Goal: Communication & Community: Answer question/provide support

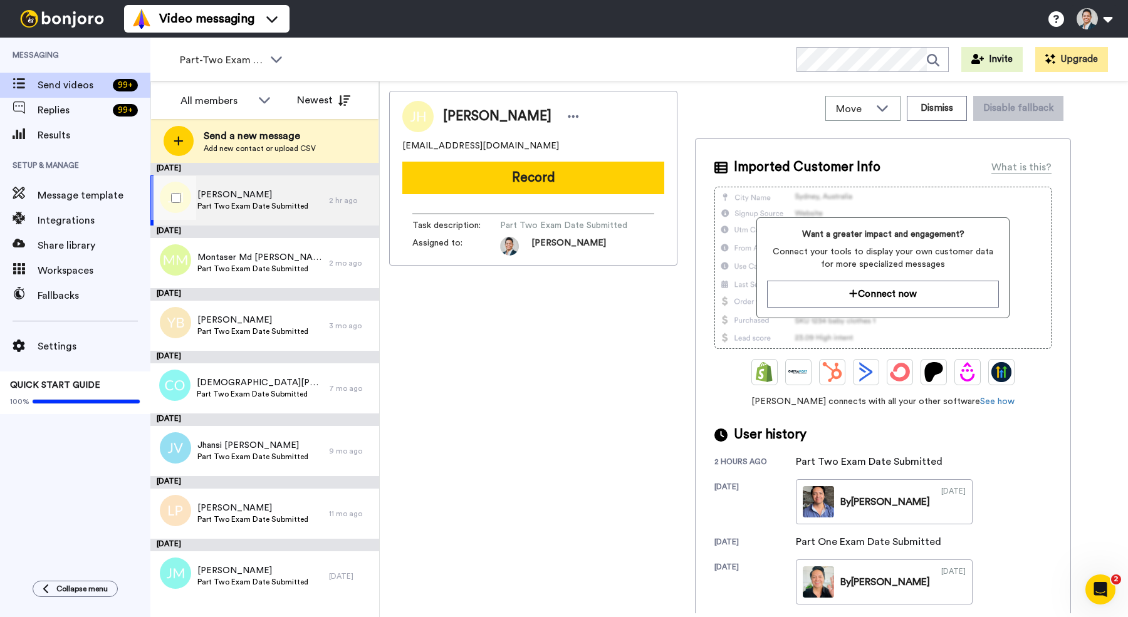
click at [318, 191] on div "Jordan Horton Part Two Exam Date Submitted" at bounding box center [239, 201] width 179 height 50
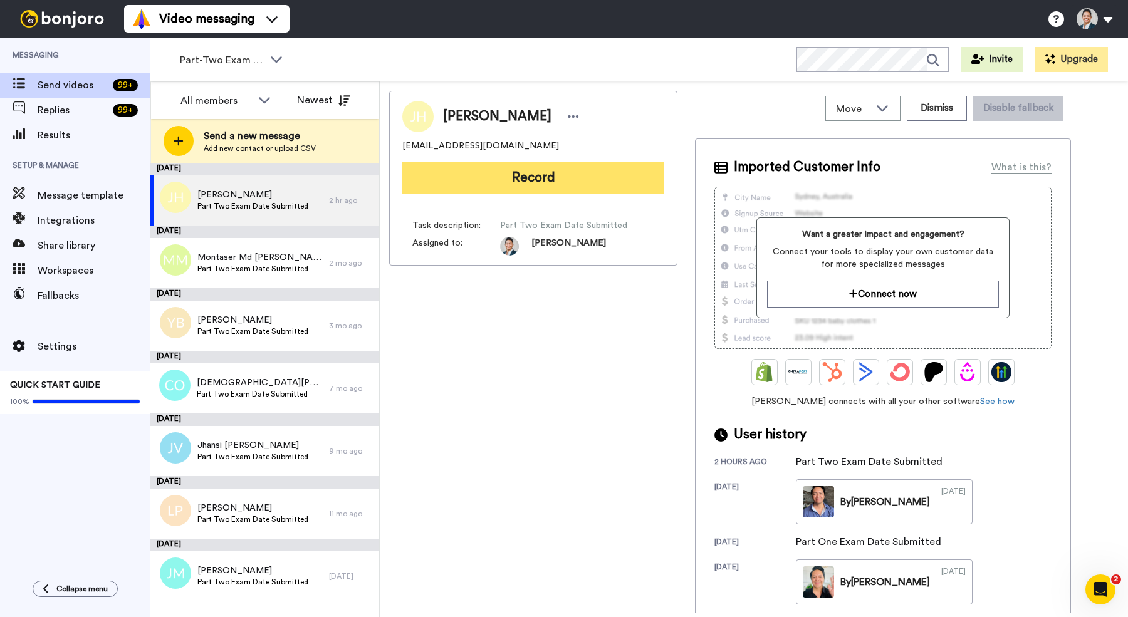
click at [515, 189] on button "Record" at bounding box center [533, 178] width 262 height 33
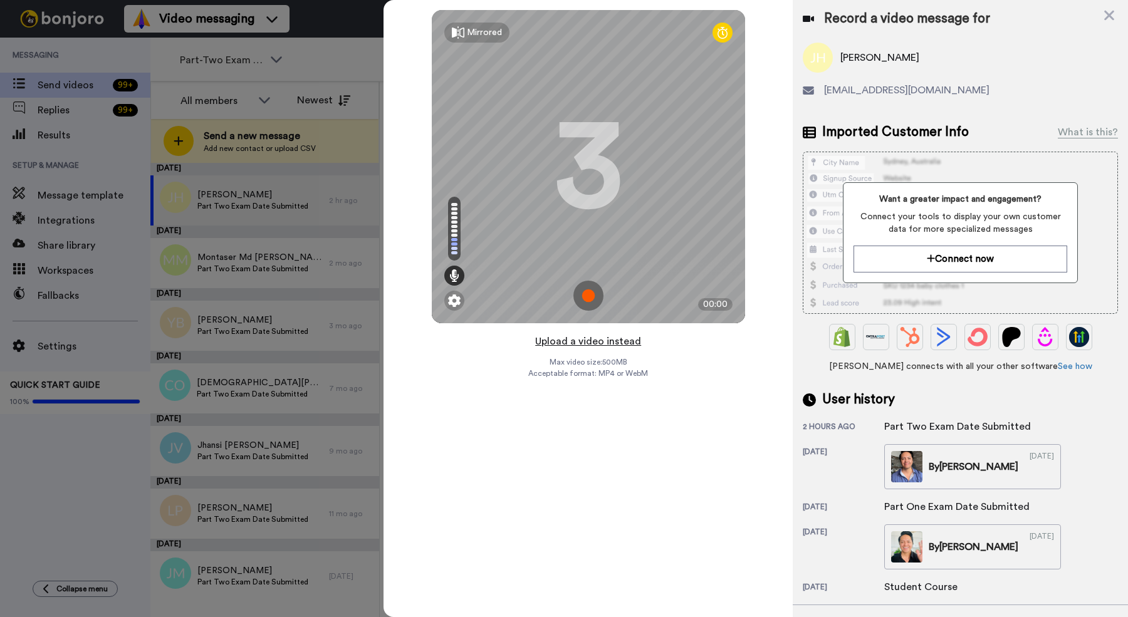
click at [589, 342] on button "Upload a video instead" at bounding box center [588, 342] width 113 height 16
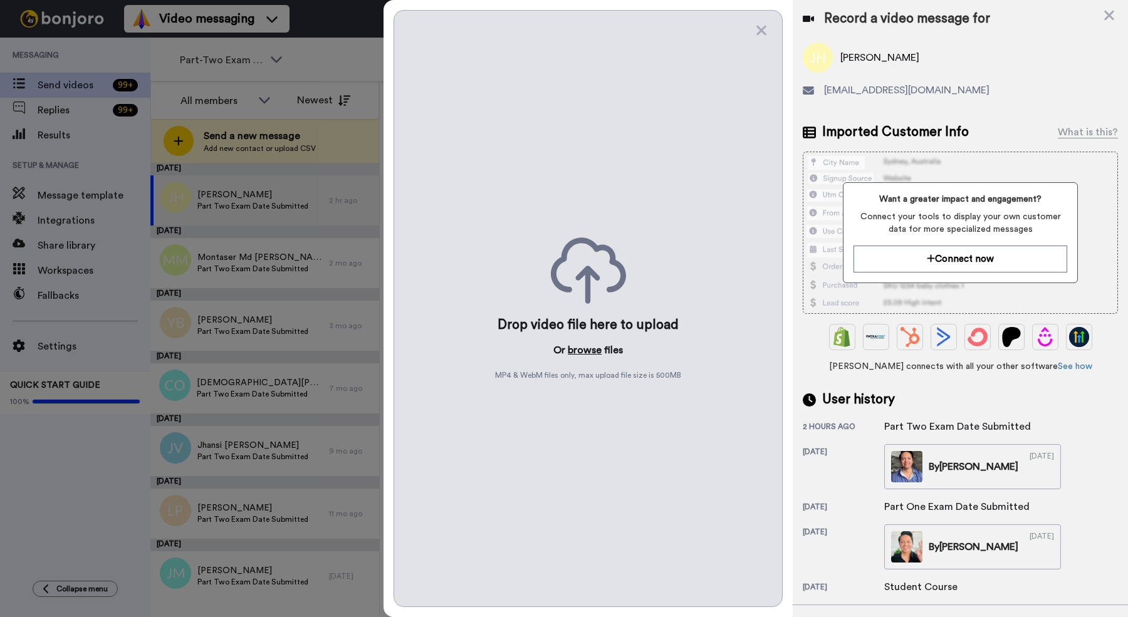
click at [589, 349] on button "browse" at bounding box center [585, 350] width 34 height 15
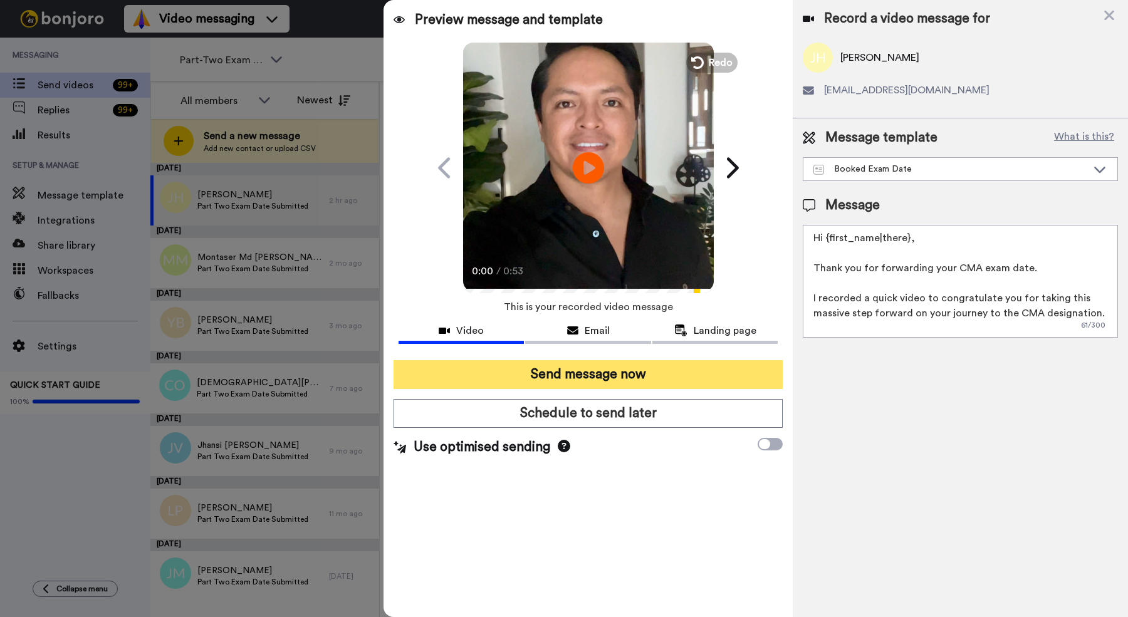
click at [487, 385] on button "Send message now" at bounding box center [588, 374] width 389 height 29
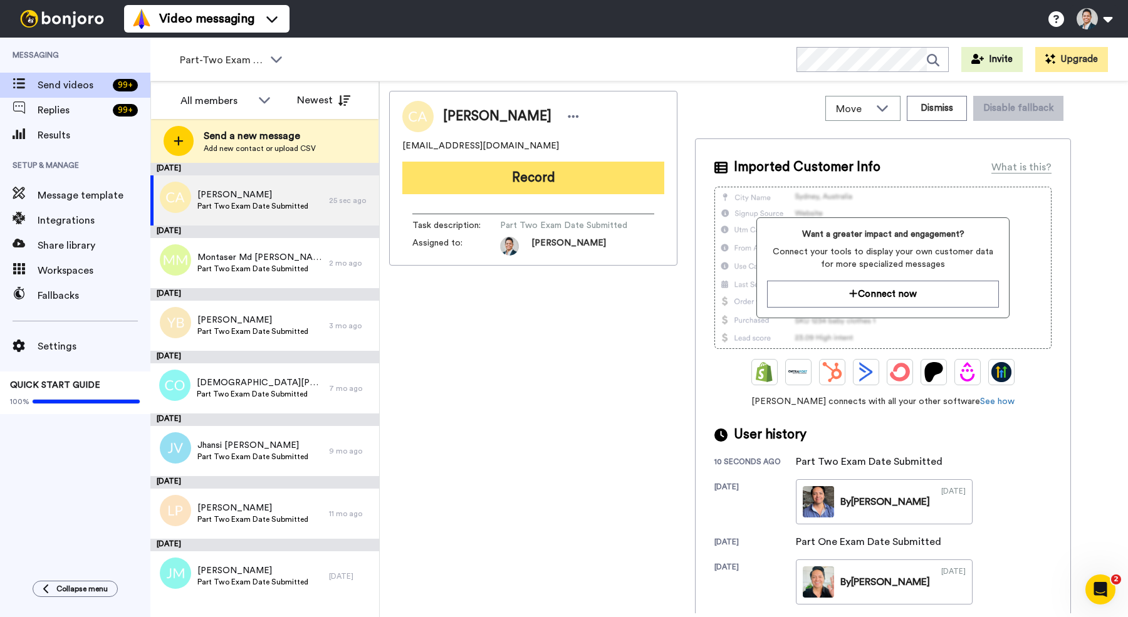
click at [506, 167] on button "Record" at bounding box center [533, 178] width 262 height 33
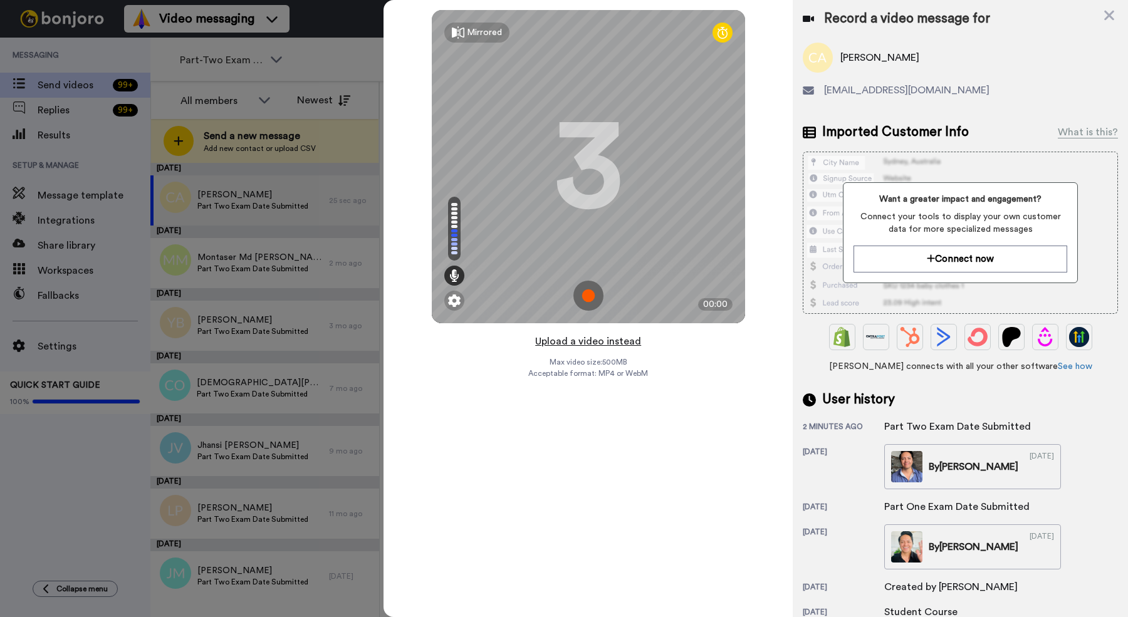
click at [592, 344] on button "Upload a video instead" at bounding box center [588, 342] width 113 height 16
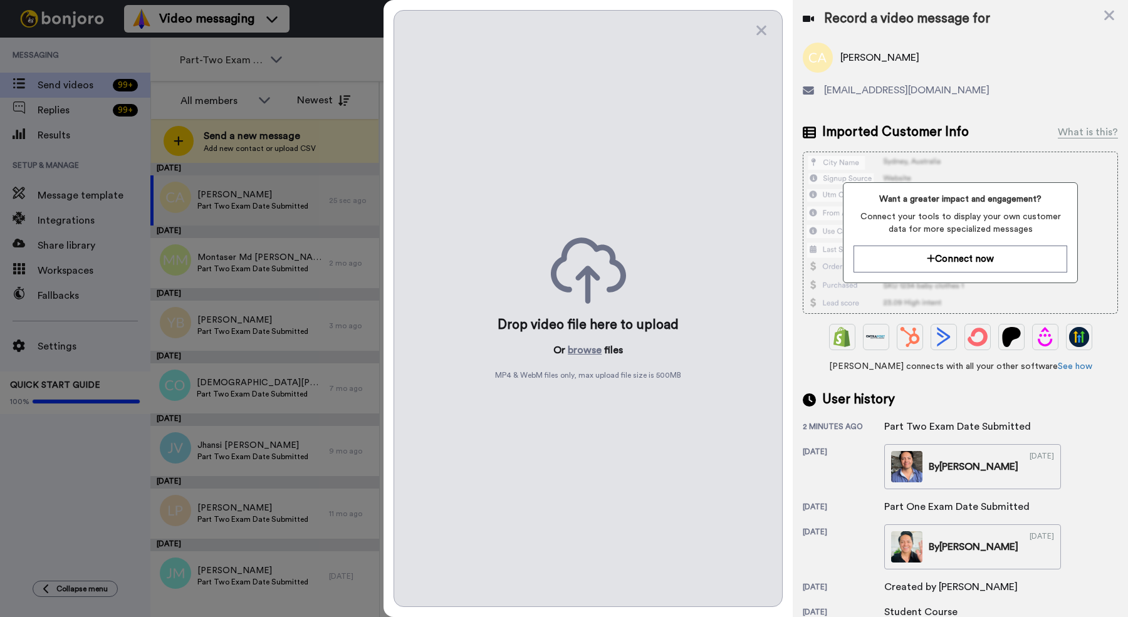
click at [592, 344] on button "browse" at bounding box center [585, 350] width 34 height 15
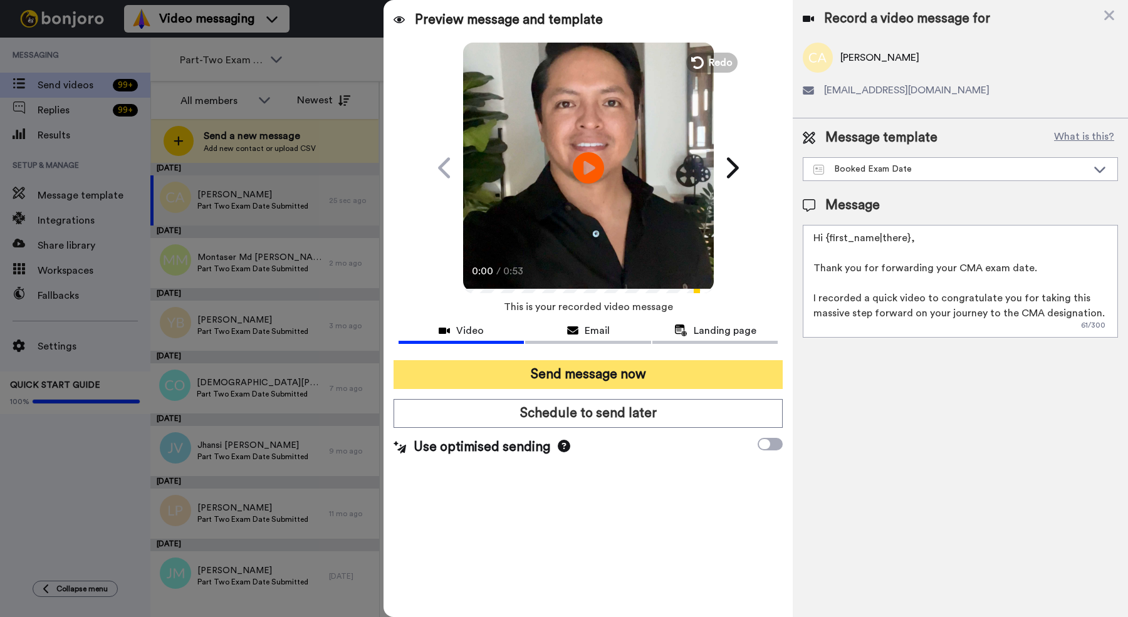
click at [553, 376] on button "Send message now" at bounding box center [588, 374] width 389 height 29
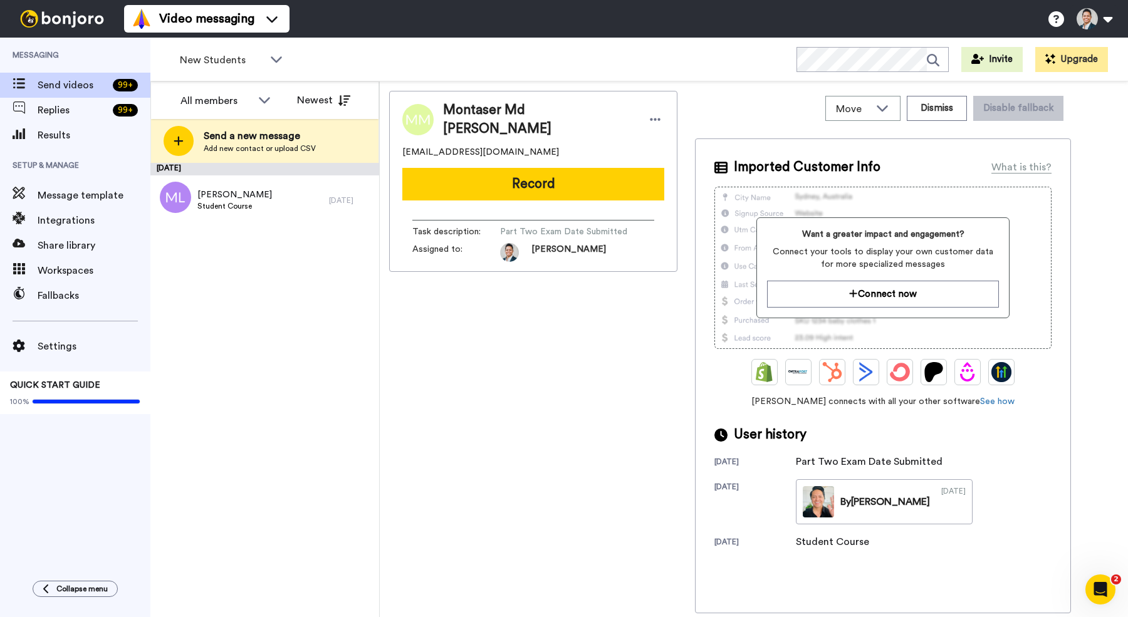
click at [584, 367] on div "Montaser Md Abdullah Al arzuduacc@gmail.com Record Task description : Part Two …" at bounding box center [533, 352] width 288 height 523
click at [309, 299] on div "September 10 Marcin Laba Student Course 1 day ago" at bounding box center [264, 390] width 229 height 455
click at [263, 204] on div "Marcin Laba Student Course" at bounding box center [239, 201] width 179 height 50
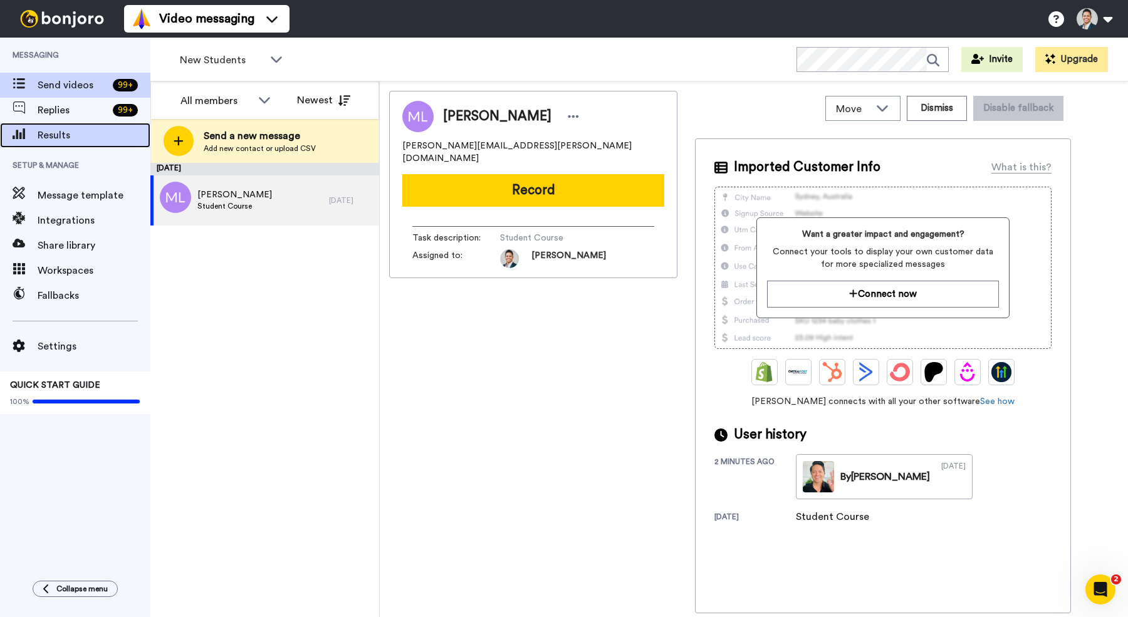
click at [93, 144] on div "Results" at bounding box center [75, 135] width 150 height 25
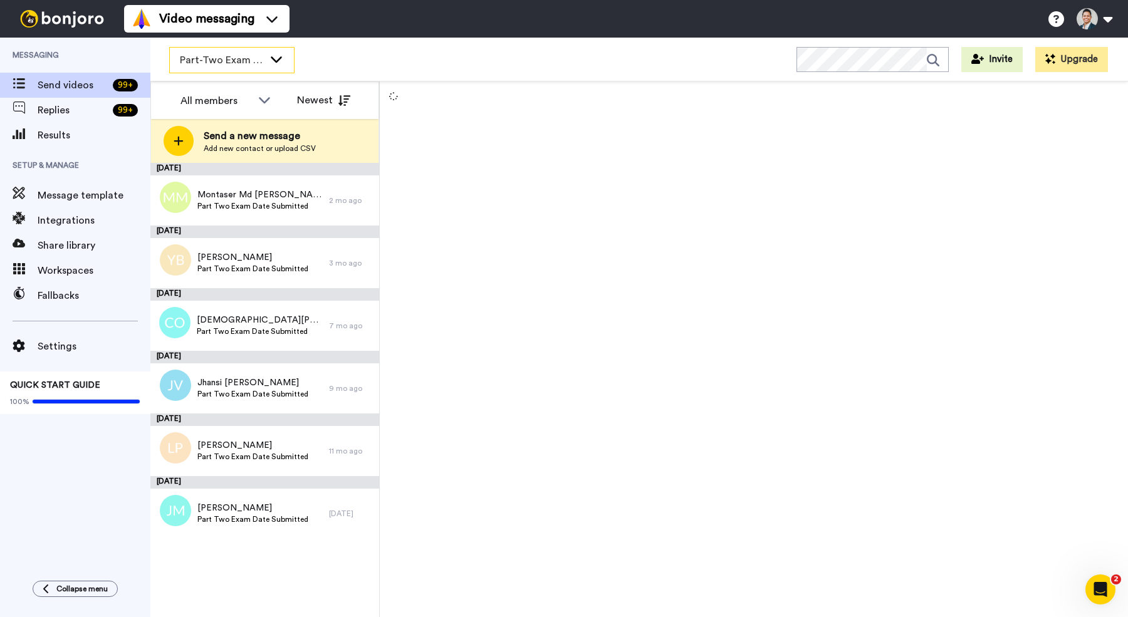
click at [265, 68] on div "Part-Two Exam Booked" at bounding box center [232, 60] width 124 height 25
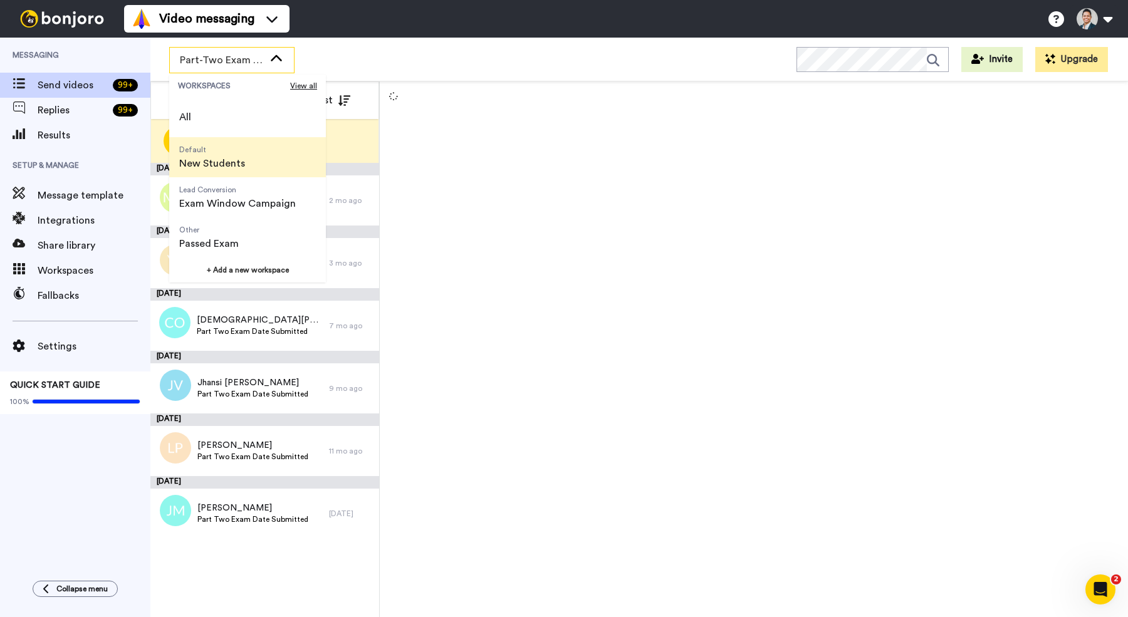
click at [260, 159] on li "Default New Students" at bounding box center [247, 157] width 157 height 40
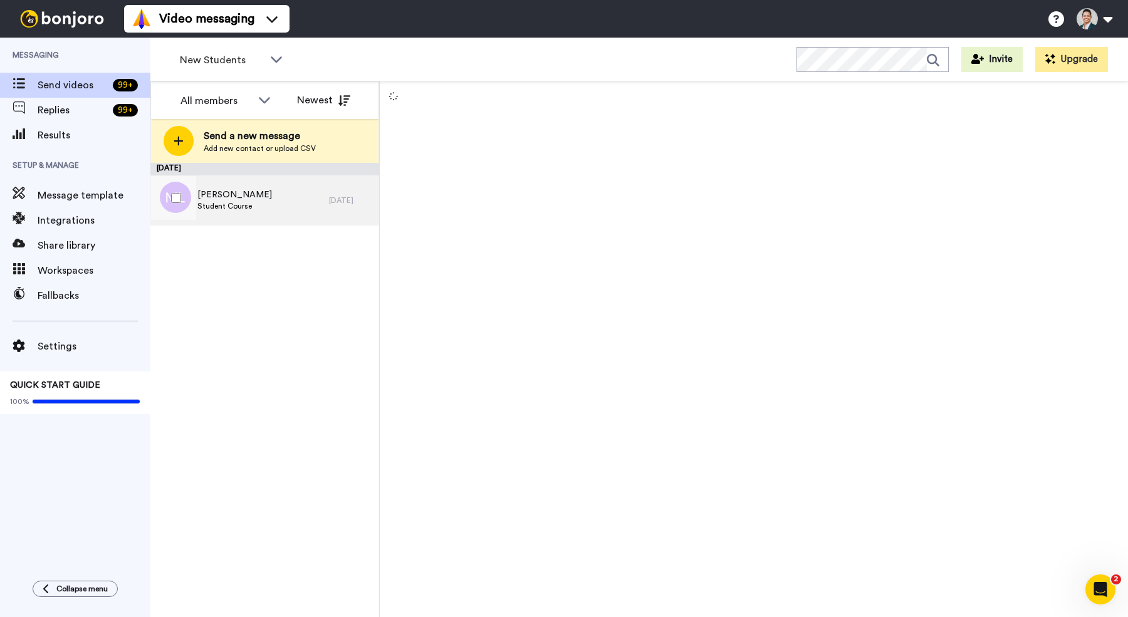
click at [276, 189] on div "Marcin Laba Student Course" at bounding box center [239, 201] width 179 height 50
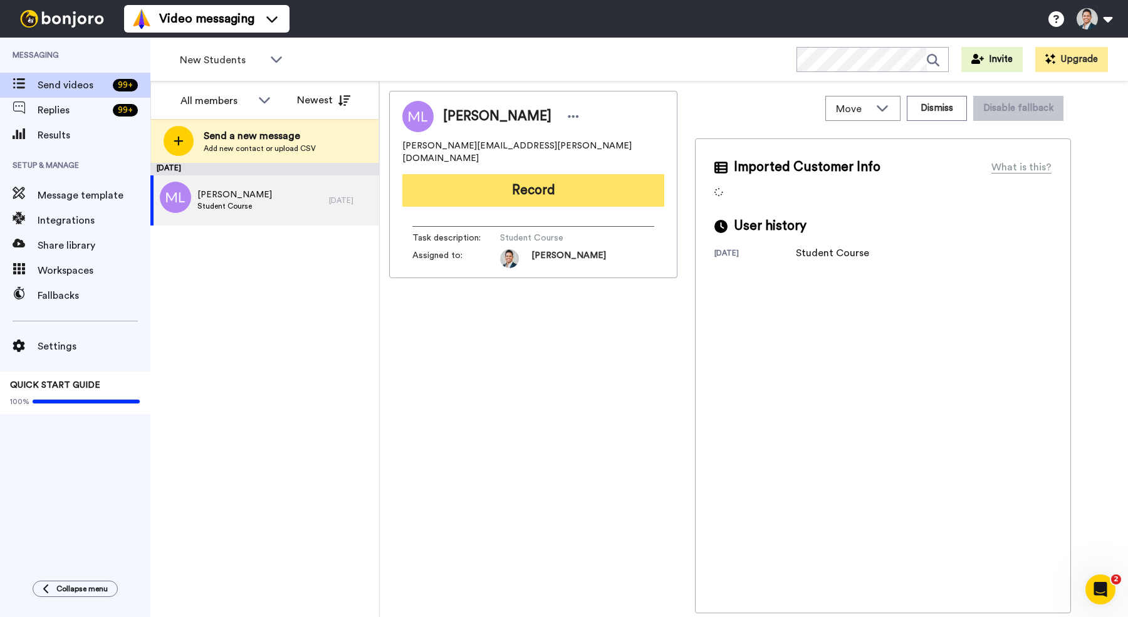
click at [531, 179] on button "Record" at bounding box center [533, 190] width 262 height 33
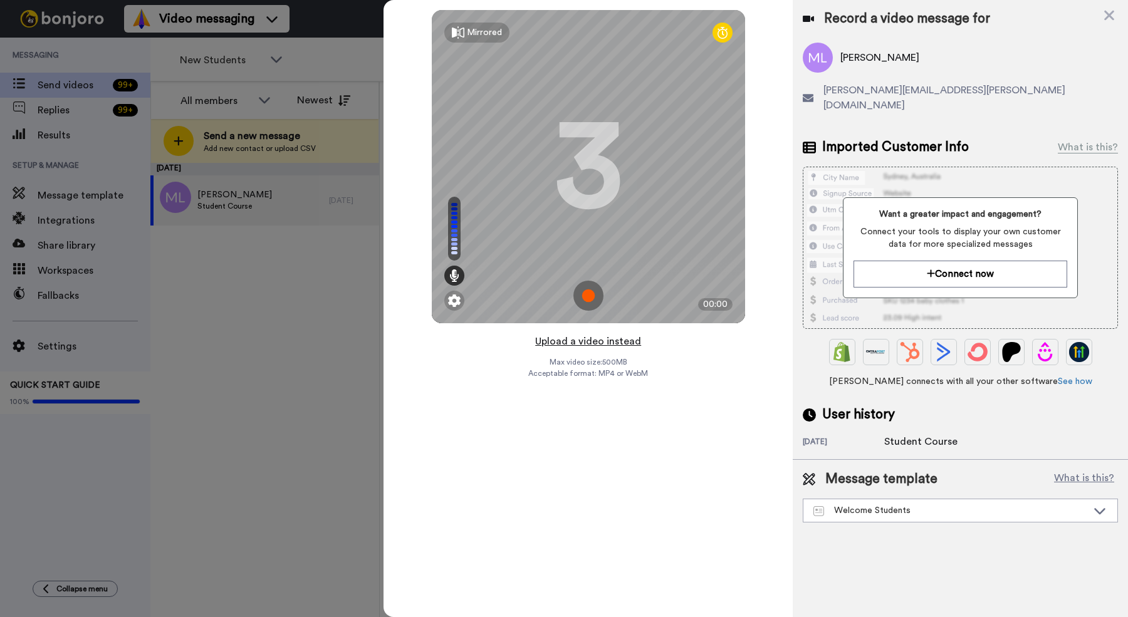
click at [569, 344] on button "Upload a video instead" at bounding box center [588, 342] width 113 height 16
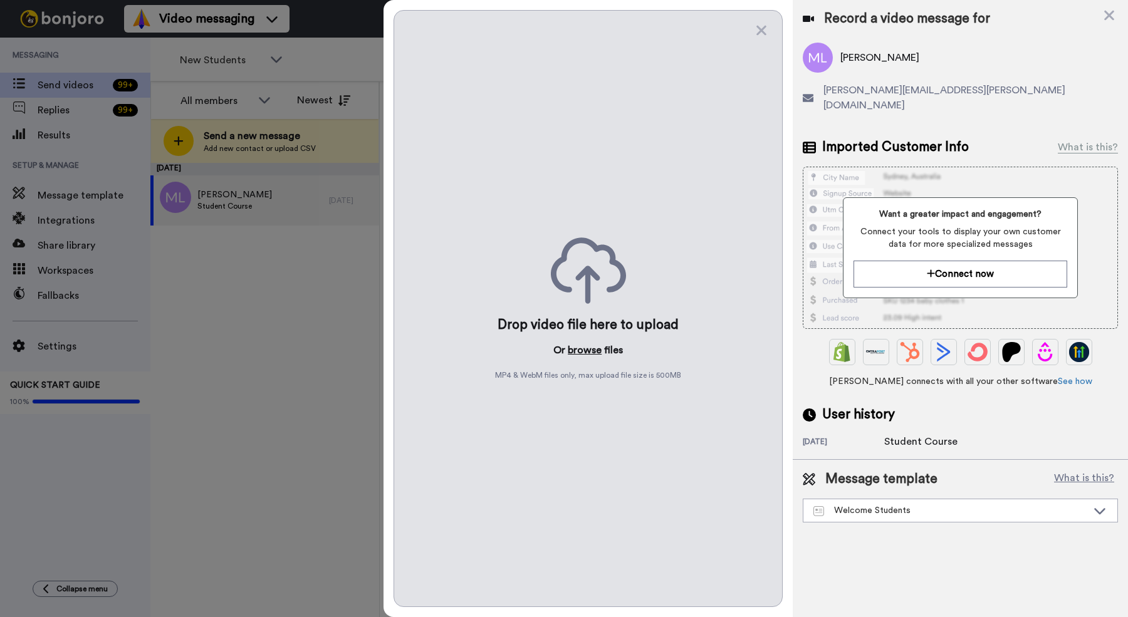
click at [582, 349] on button "browse" at bounding box center [585, 350] width 34 height 15
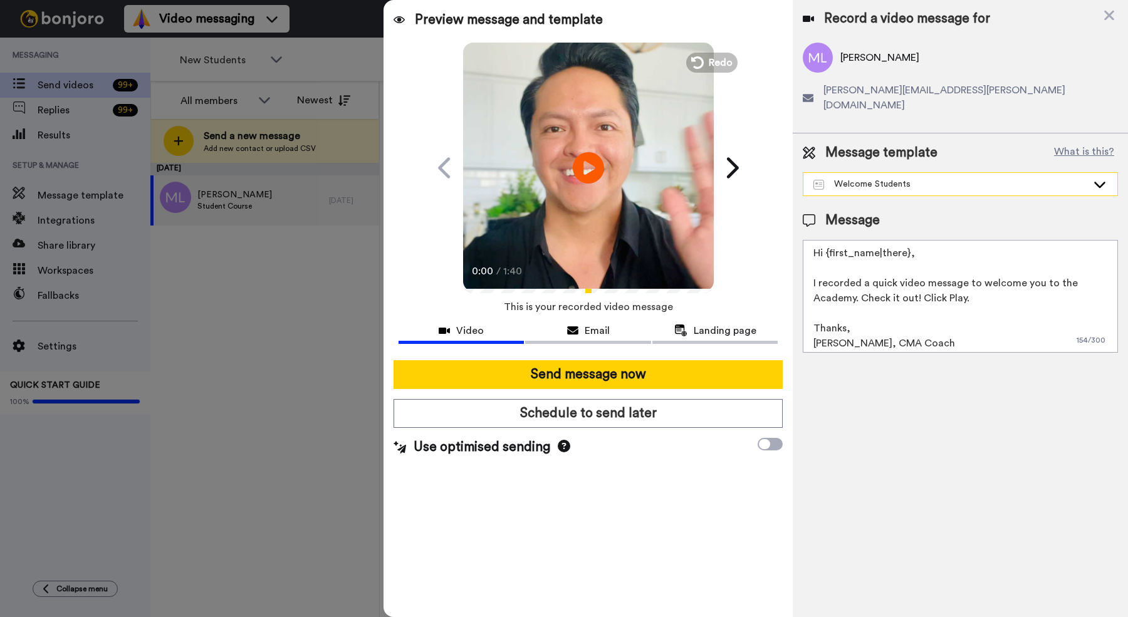
click at [867, 177] on div "Welcome Students" at bounding box center [961, 184] width 314 height 23
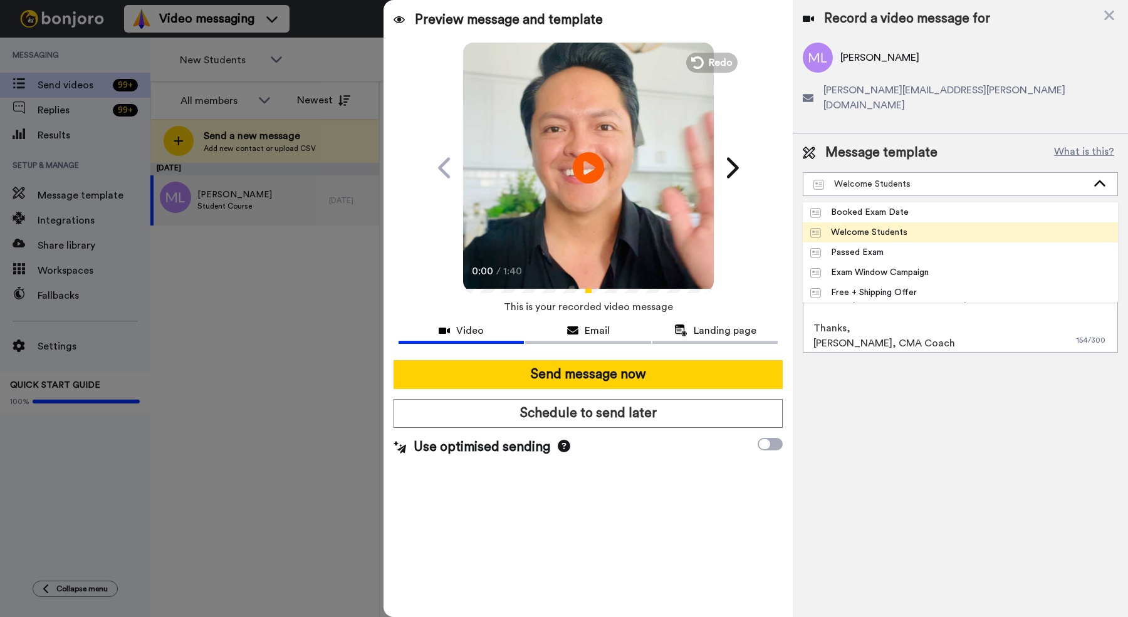
click at [861, 226] on div "Welcome Students" at bounding box center [859, 232] width 97 height 13
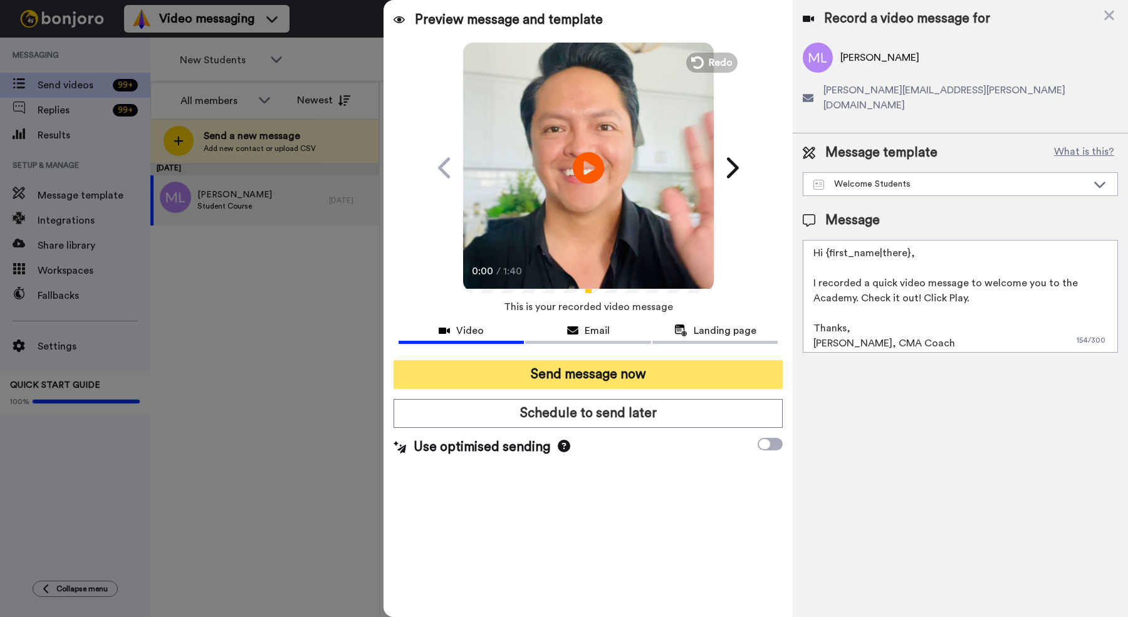
click at [559, 364] on button "Send message now" at bounding box center [588, 374] width 389 height 29
